Goal: Transaction & Acquisition: Obtain resource

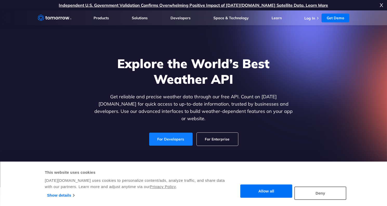
click at [164, 134] on link "For Developers" at bounding box center [170, 138] width 43 height 13
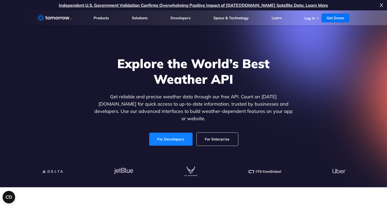
click at [167, 137] on link "For Developers" at bounding box center [170, 138] width 43 height 13
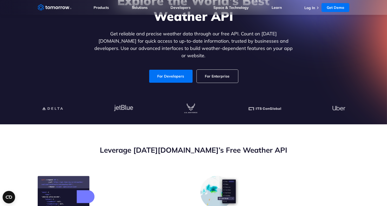
scroll to position [126, 0]
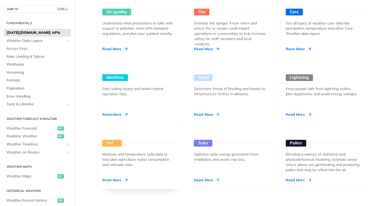
scroll to position [567, 0]
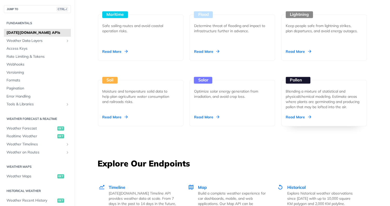
click at [294, 118] on div "Read More" at bounding box center [298, 116] width 25 height 5
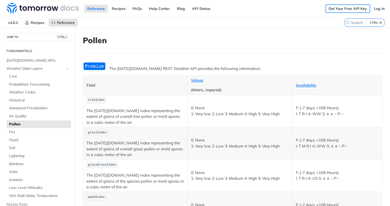
click at [340, 9] on link "Get Your Free API Key" at bounding box center [348, 9] width 44 height 8
click at [138, 7] on link "FAQs" at bounding box center [137, 9] width 15 height 8
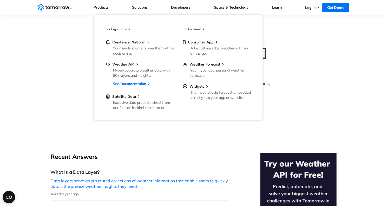
click at [122, 69] on div "Hyper-accurate weather data with 80+ layers and insights." at bounding box center [143, 73] width 61 height 10
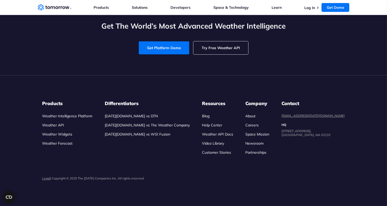
scroll to position [1575, 0]
